Goal: Navigation & Orientation: Find specific page/section

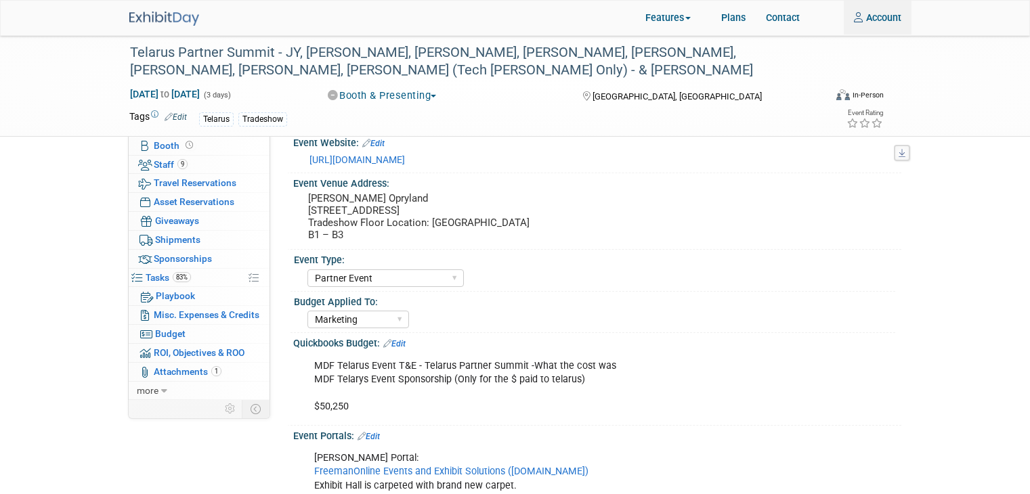
select select "Partner Event"
select select "Marketing"
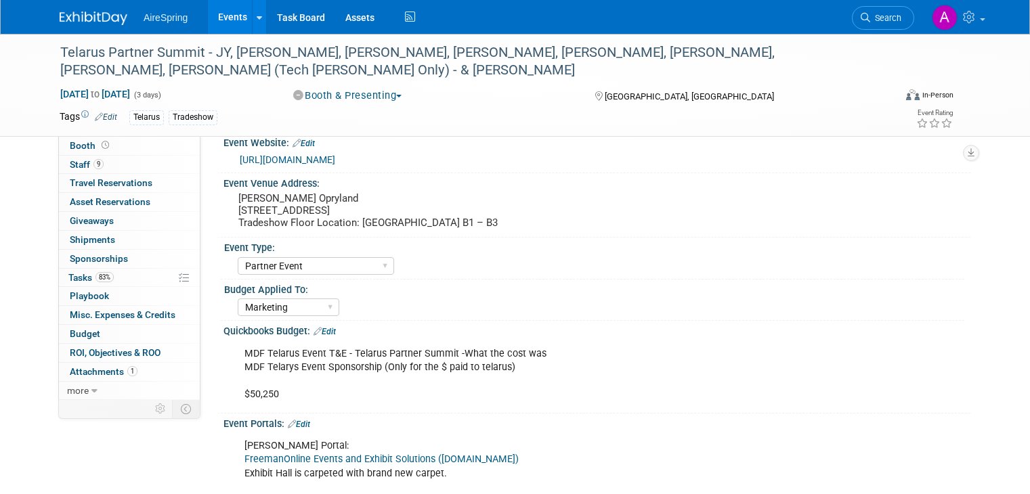
select select "Partner Event"
select select "Marketing"
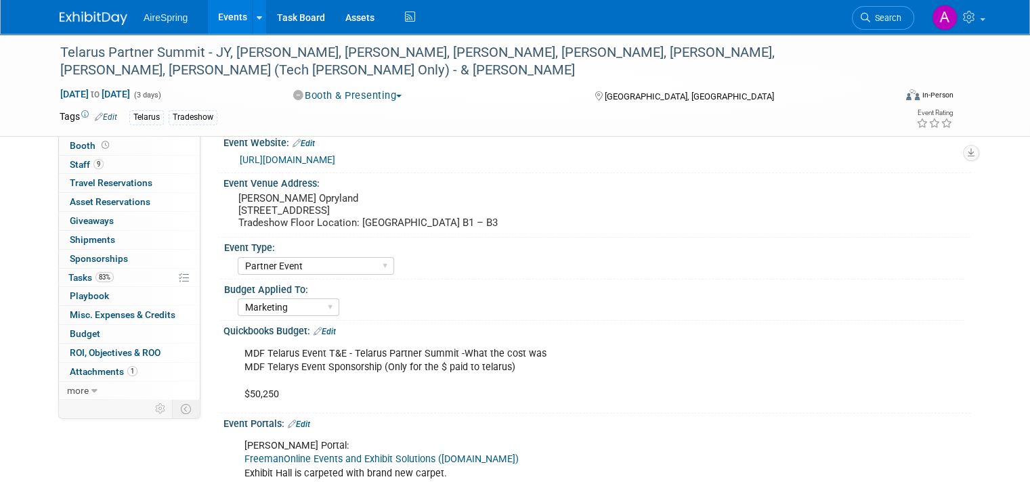
click at [225, 16] on link "Events" at bounding box center [232, 17] width 49 height 34
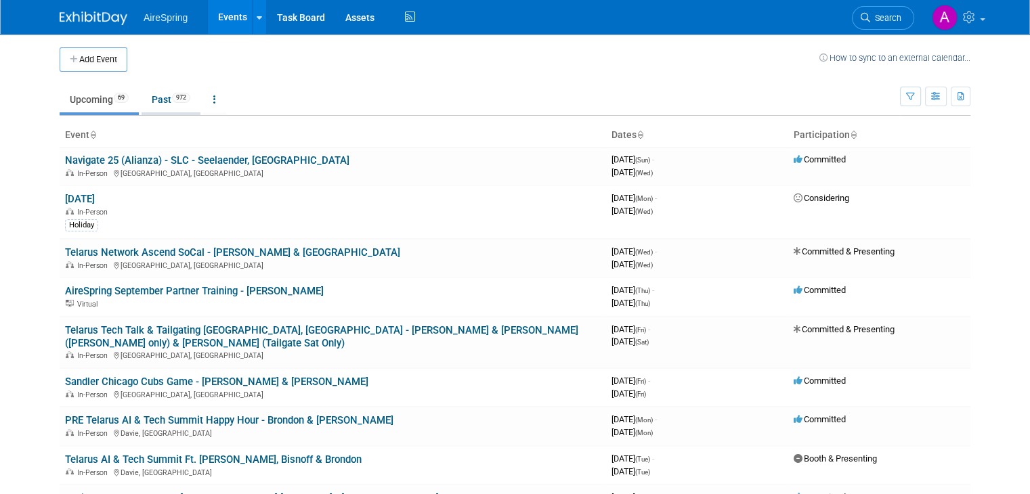
click at [164, 109] on link "Past 972" at bounding box center [171, 100] width 59 height 26
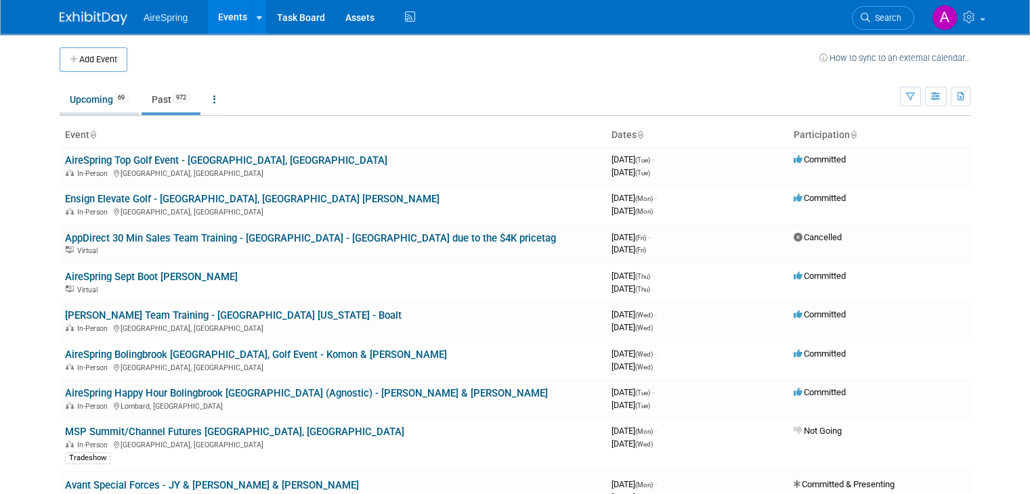
click at [96, 99] on link "Upcoming 69" at bounding box center [99, 100] width 79 height 26
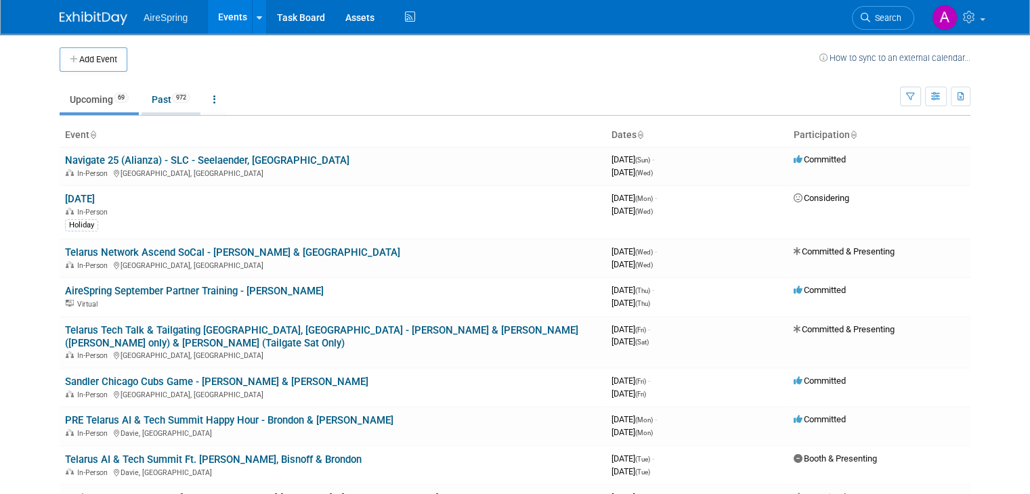
click at [150, 108] on link "Past 972" at bounding box center [171, 100] width 59 height 26
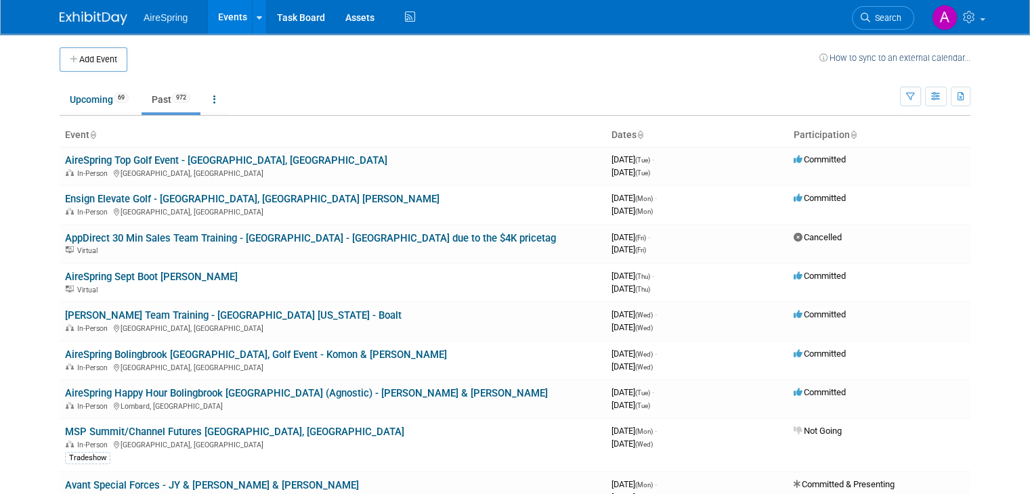
click at [970, 37] on div "Add Event How to sync to an external calendar..." at bounding box center [515, 53] width 911 height 38
